Goal: Transaction & Acquisition: Purchase product/service

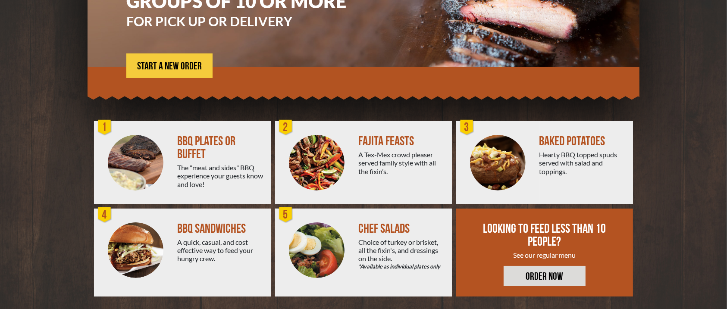
scroll to position [145, 0]
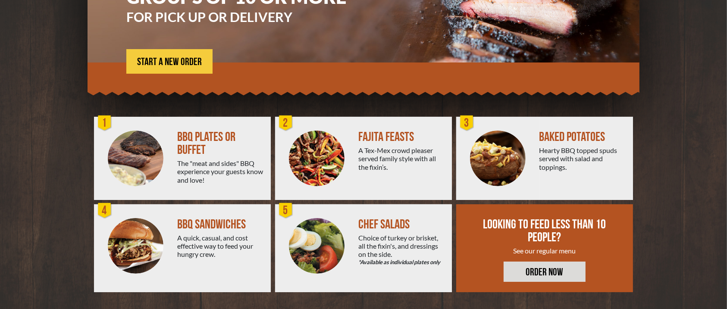
click at [186, 136] on div "BBQ PLATES OR BUFFET" at bounding box center [220, 144] width 87 height 26
drag, startPoint x: 103, startPoint y: 147, endPoint x: 107, endPoint y: 143, distance: 5.5
click at [104, 146] on div at bounding box center [135, 158] width 83 height 83
click at [107, 120] on div "1" at bounding box center [104, 123] width 17 height 17
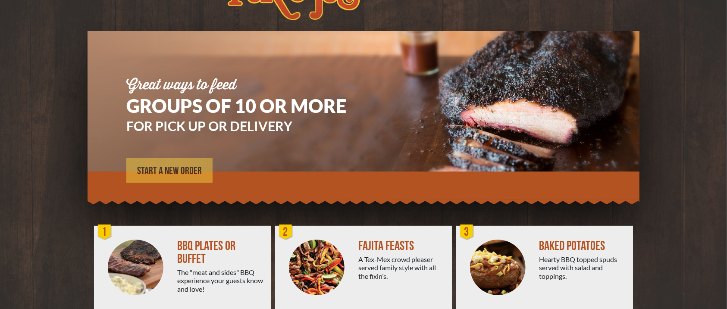
scroll to position [0, 0]
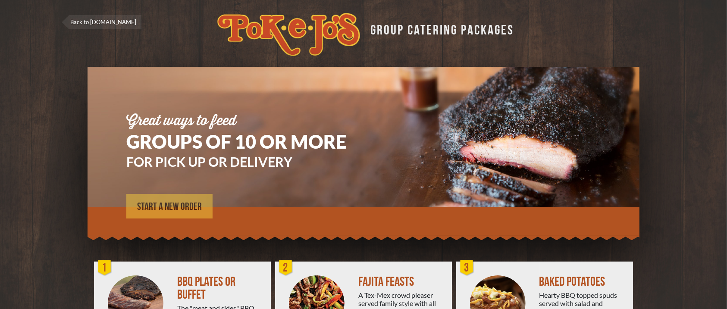
click at [174, 205] on span "START A NEW ORDER" at bounding box center [169, 207] width 65 height 10
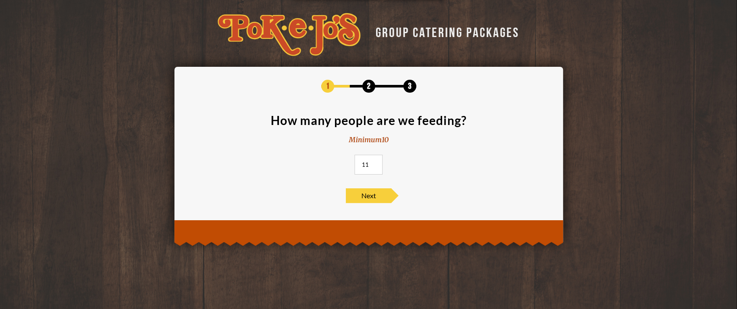
click at [374, 163] on input "11" at bounding box center [368, 165] width 28 height 20
click at [374, 163] on input "12" at bounding box center [368, 165] width 28 height 20
click at [374, 163] on input "13" at bounding box center [368, 165] width 28 height 20
click at [374, 163] on input "14" at bounding box center [368, 165] width 28 height 20
type input "15"
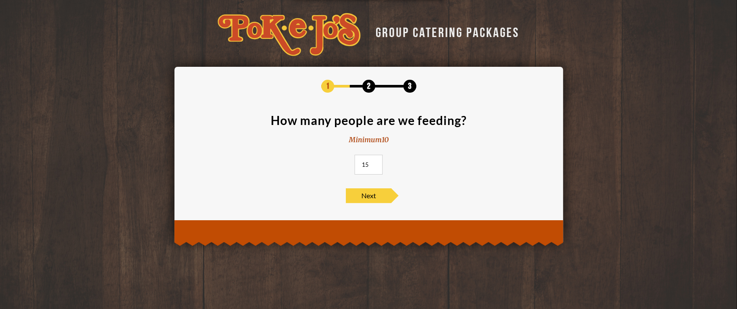
click at [374, 163] on input "15" at bounding box center [368, 165] width 28 height 20
click at [360, 196] on span "Next" at bounding box center [368, 196] width 45 height 15
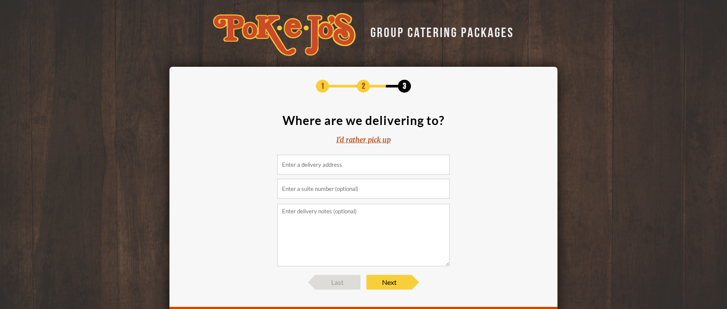
click at [353, 139] on div "I'd rather pick up" at bounding box center [364, 140] width 54 height 10
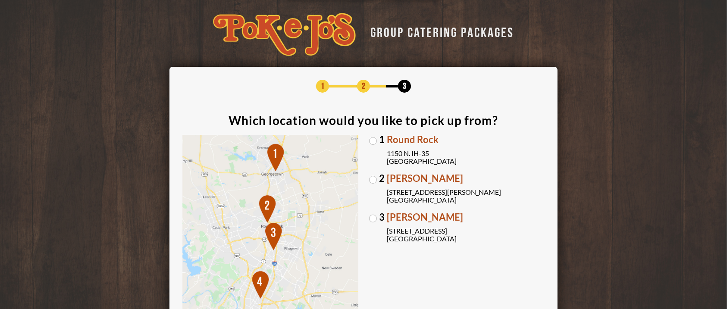
click at [400, 214] on span "Brodie Oaks" at bounding box center [466, 217] width 158 height 9
click at [0, 0] on input "3 Brodie Oaks 4109 S. Capitol of TX Hwy Austin, TX 78704" at bounding box center [0, 0] width 0 height 0
click at [396, 223] on label "3 Brodie Oaks 4109 S. Capitol of TX Hwy Austin, TX 78704" at bounding box center [457, 228] width 176 height 30
click at [0, 0] on input "3 Brodie Oaks 4109 S. Capitol of TX Hwy Austin, TX 78704" at bounding box center [0, 0] width 0 height 0
click at [387, 245] on div "1 Round Rock 1150 N. IH-35 Round Rock, TX 78761 2 Parmer Lane 2121 Parmer Lane …" at bounding box center [457, 248] width 176 height 227
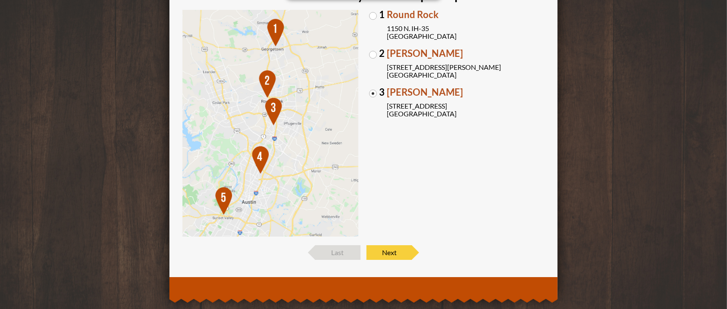
scroll to position [140, 0]
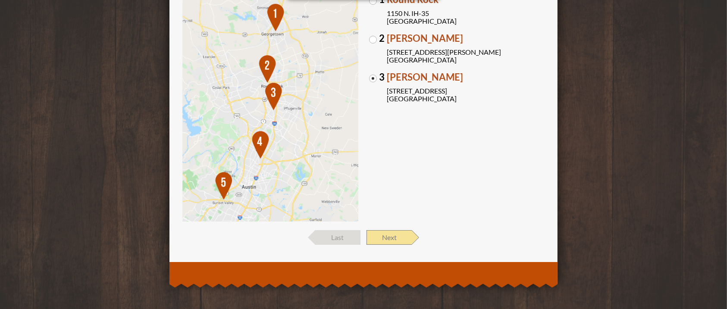
click at [399, 235] on span "Next" at bounding box center [389, 237] width 45 height 15
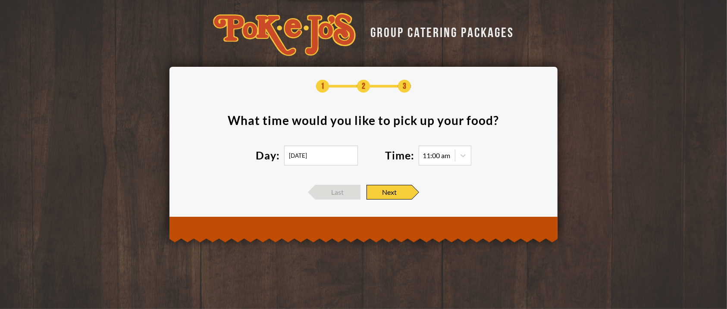
scroll to position [0, 0]
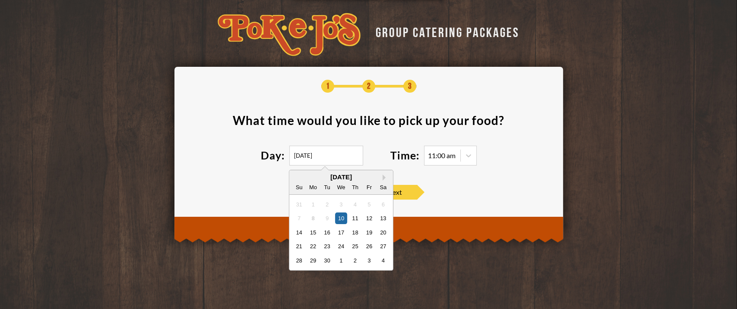
drag, startPoint x: 327, startPoint y: 157, endPoint x: 221, endPoint y: 155, distance: 105.7
click at [221, 155] on section "What time would you like to pick up your food ? Day: 09/10/2025 Next Month Sept…" at bounding box center [368, 145] width 362 height 62
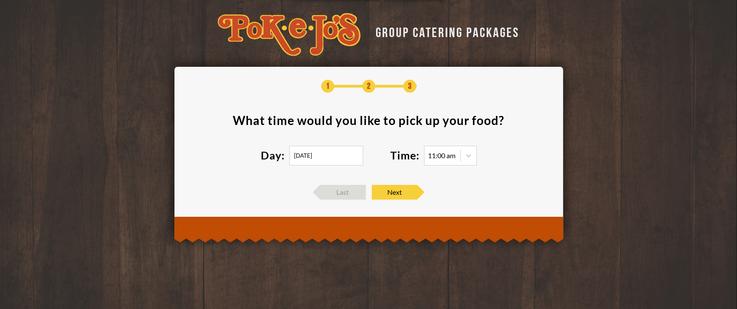
click at [221, 155] on section "What time would you like to pick up your food ? Day: 09/10/2025 Time: 11:00 am" at bounding box center [368, 145] width 362 height 62
click at [342, 154] on input "09/10/2025" at bounding box center [326, 156] width 74 height 20
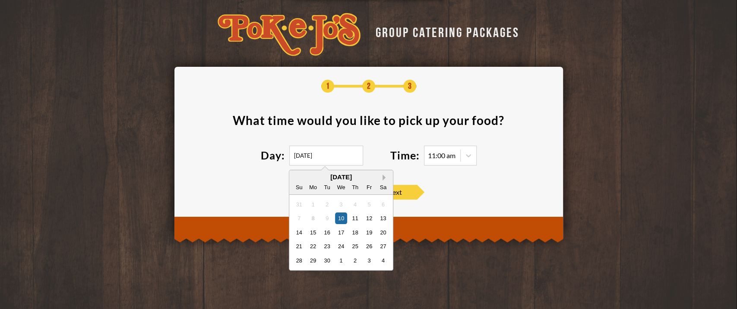
click at [382, 176] on button "Next Month" at bounding box center [385, 178] width 6 height 6
click at [382, 176] on div "October 2025" at bounding box center [341, 177] width 104 height 6
click at [381, 201] on div "4" at bounding box center [383, 204] width 12 height 12
type input "10/04/2025"
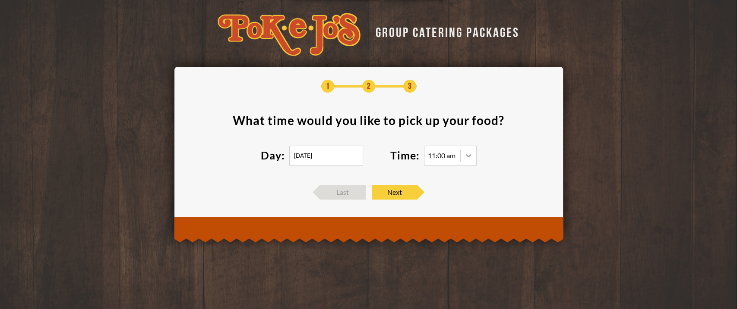
click at [469, 156] on icon at bounding box center [468, 155] width 5 height 3
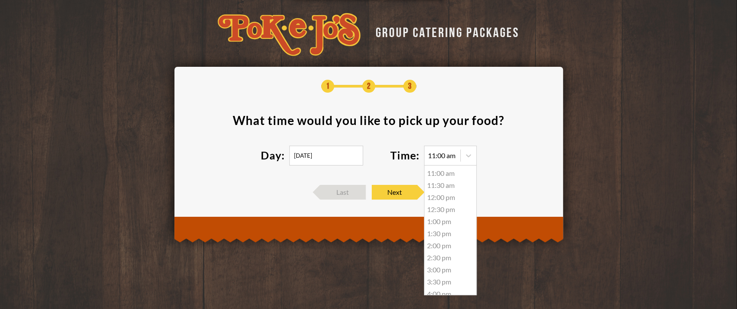
click at [446, 246] on div "2:00 pm" at bounding box center [450, 246] width 52 height 12
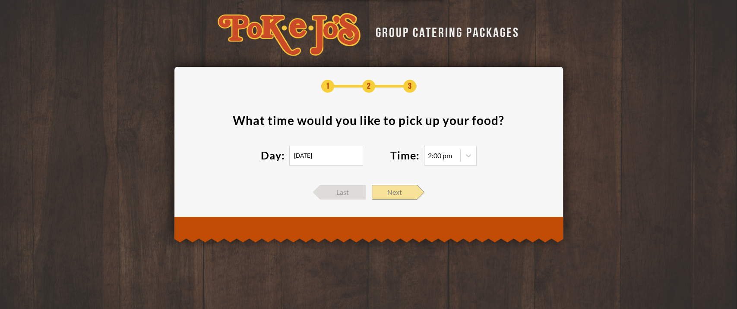
drag, startPoint x: 388, startPoint y: 193, endPoint x: 388, endPoint y: 186, distance: 6.5
click at [388, 186] on span "Next" at bounding box center [394, 192] width 45 height 15
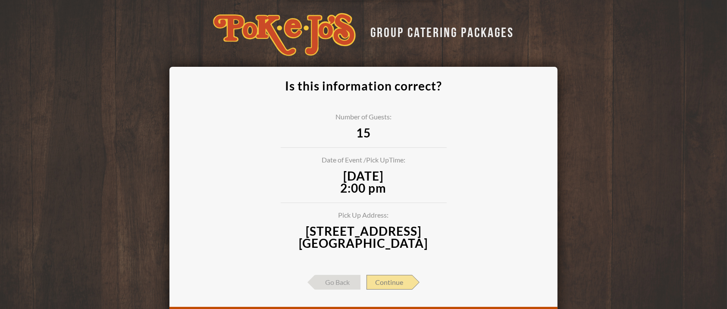
click at [377, 284] on span "Continue" at bounding box center [390, 282] width 46 height 15
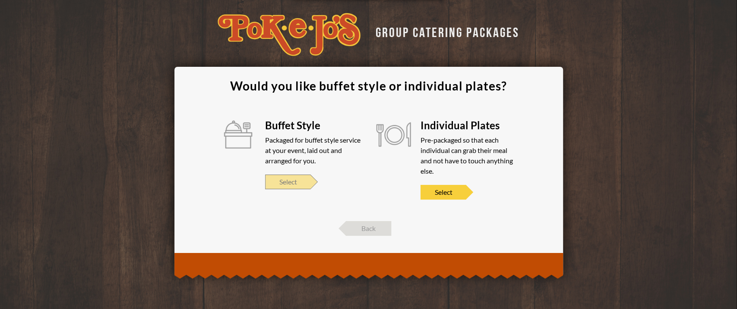
click at [299, 183] on span "Select" at bounding box center [287, 182] width 45 height 15
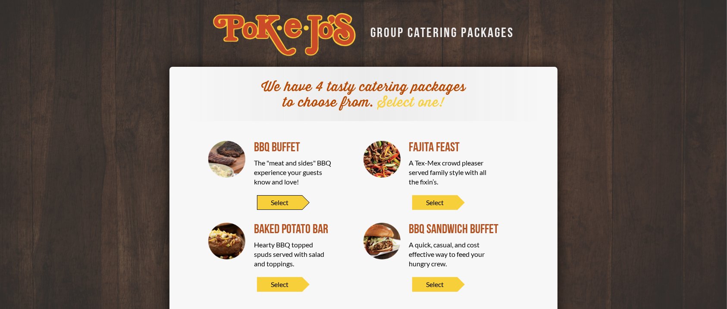
click at [293, 199] on span "Select" at bounding box center [279, 202] width 45 height 15
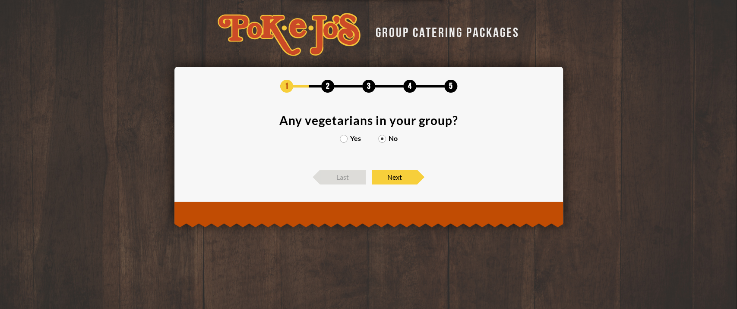
click at [343, 137] on label "Yes" at bounding box center [350, 138] width 21 height 7
click at [0, 0] on input "Yes" at bounding box center [0, 0] width 0 height 0
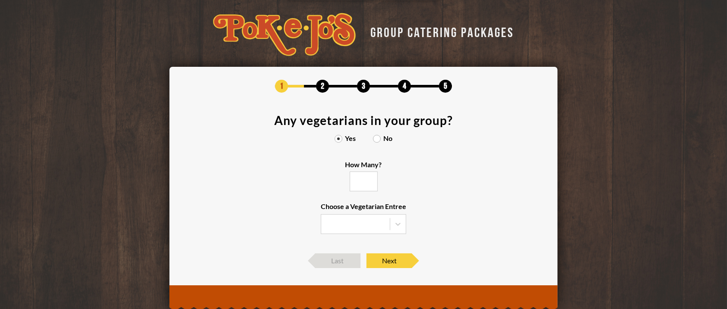
click at [358, 183] on input "How Many?" at bounding box center [364, 182] width 28 height 20
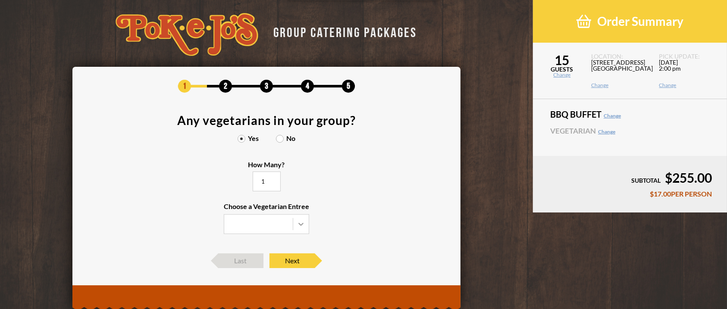
click at [304, 225] on icon at bounding box center [301, 224] width 9 height 9
click at [0, 0] on input "Choose a Vegetarian Entree" at bounding box center [0, 0] width 0 height 0
click at [302, 226] on icon at bounding box center [301, 224] width 9 height 9
click at [0, 0] on input "Choose a Vegetarian Entree" at bounding box center [0, 0] width 0 height 0
type input "1"
